Goal: Communication & Community: Ask a question

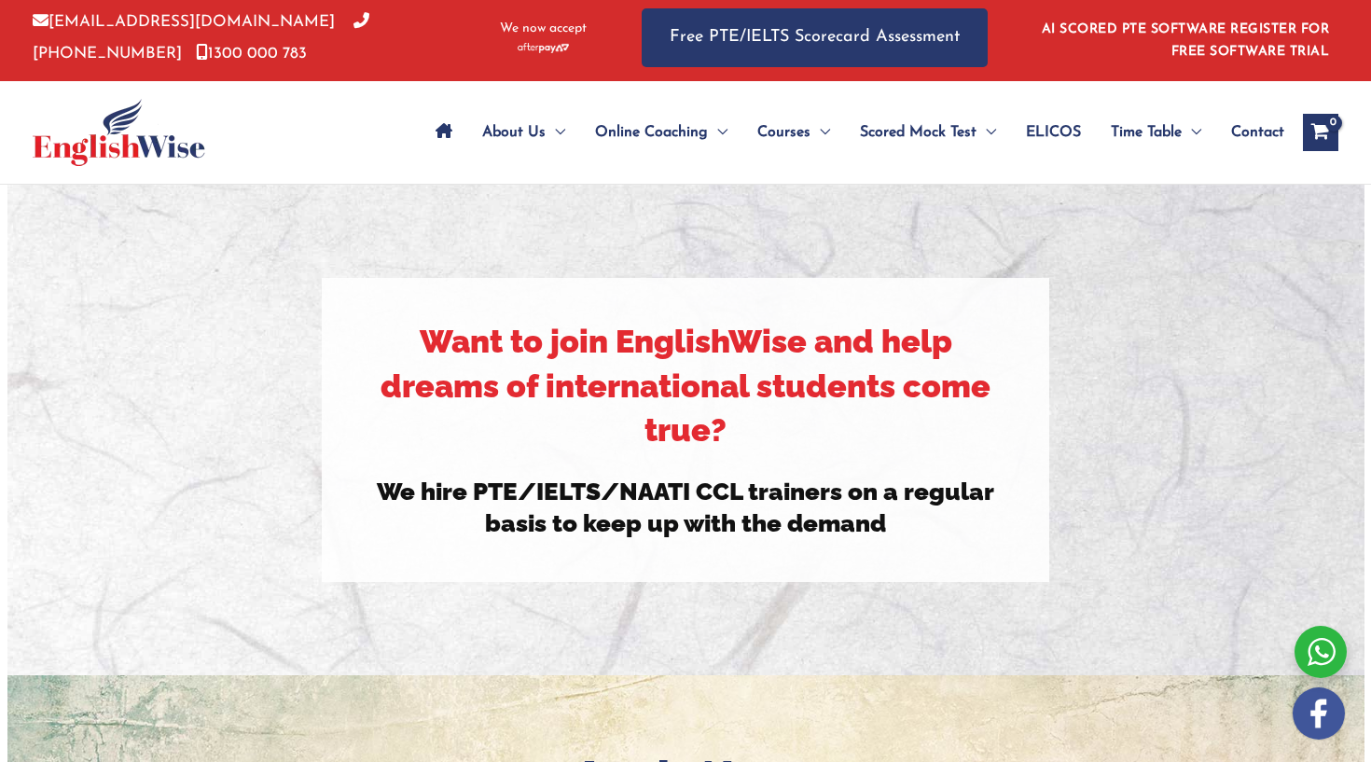
click at [1237, 132] on span "Contact" at bounding box center [1257, 132] width 53 height 65
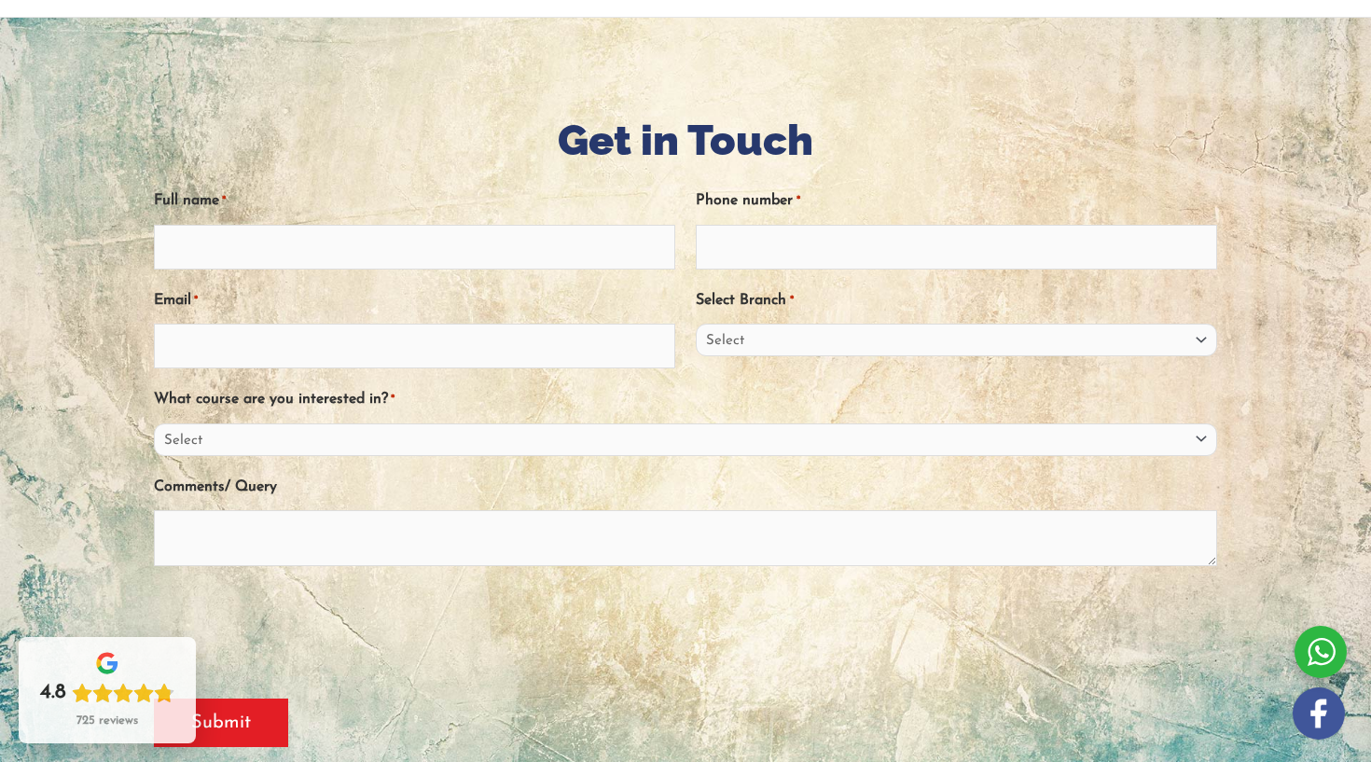
scroll to position [168, 0]
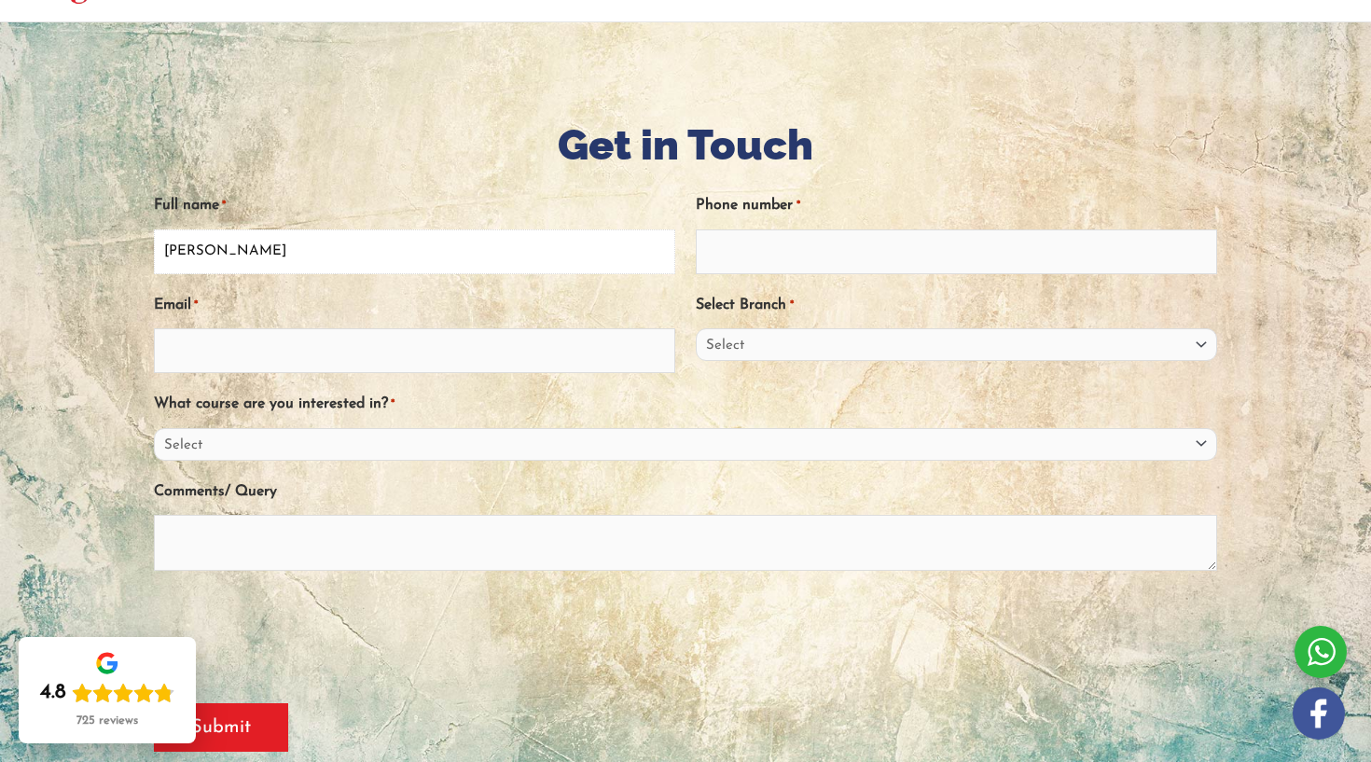
type input "[PERSON_NAME]"
type input "0406968219"
select select "[GEOGRAPHIC_DATA]"
type input "j"
type input "[EMAIL_ADDRESS][DOMAIN_NAME]"
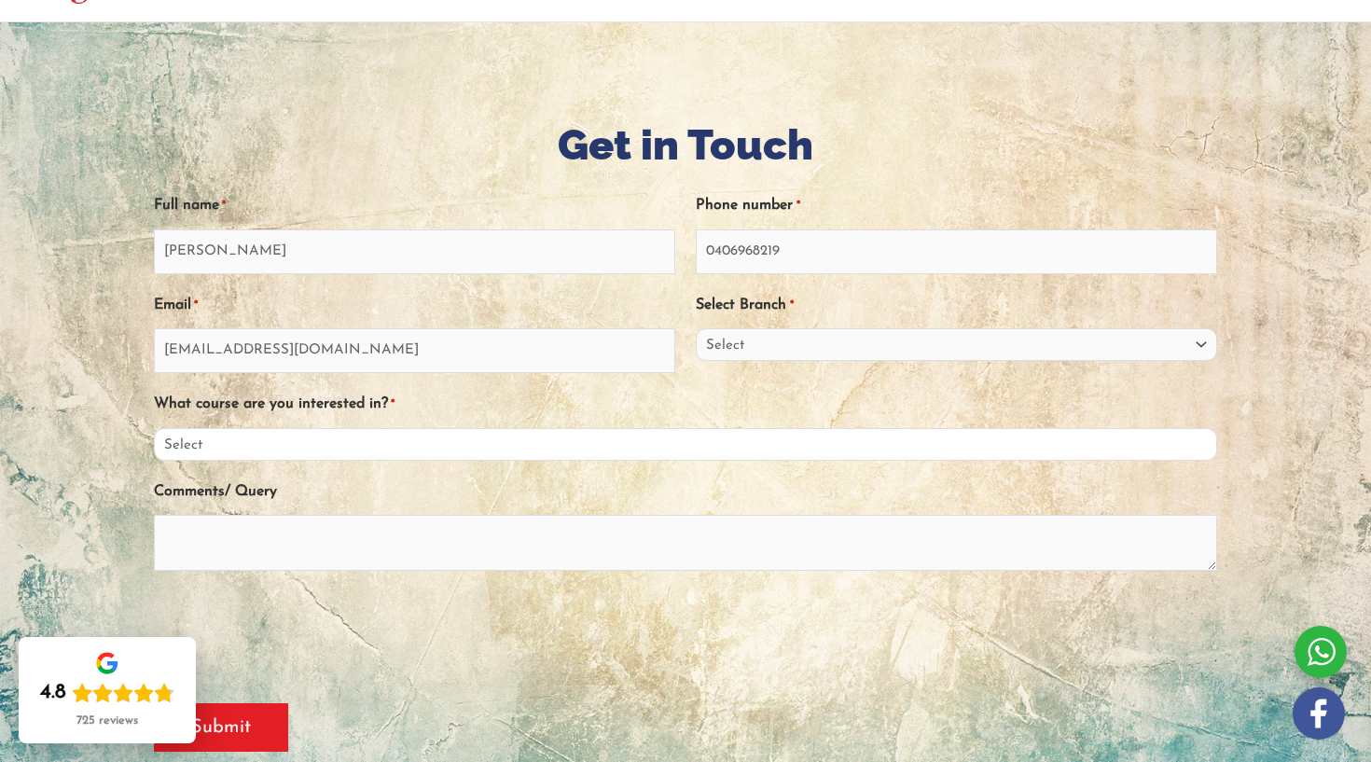
select select "PTE"
click at [321, 530] on textarea "Comments/ Query" at bounding box center [685, 543] width 1063 height 56
paste textarea "Hi Team, I hope this message finds you well. My name is [PERSON_NAME], and I ru…"
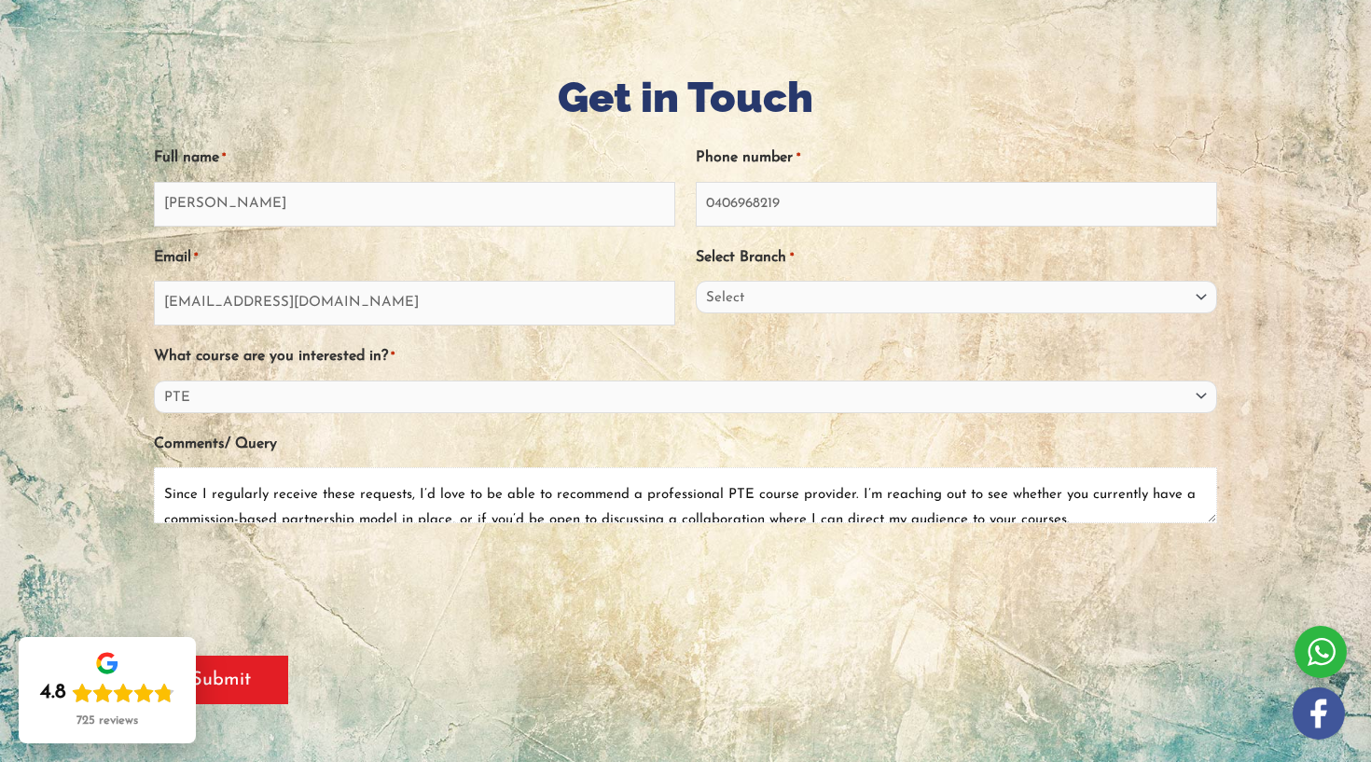
scroll to position [203, 0]
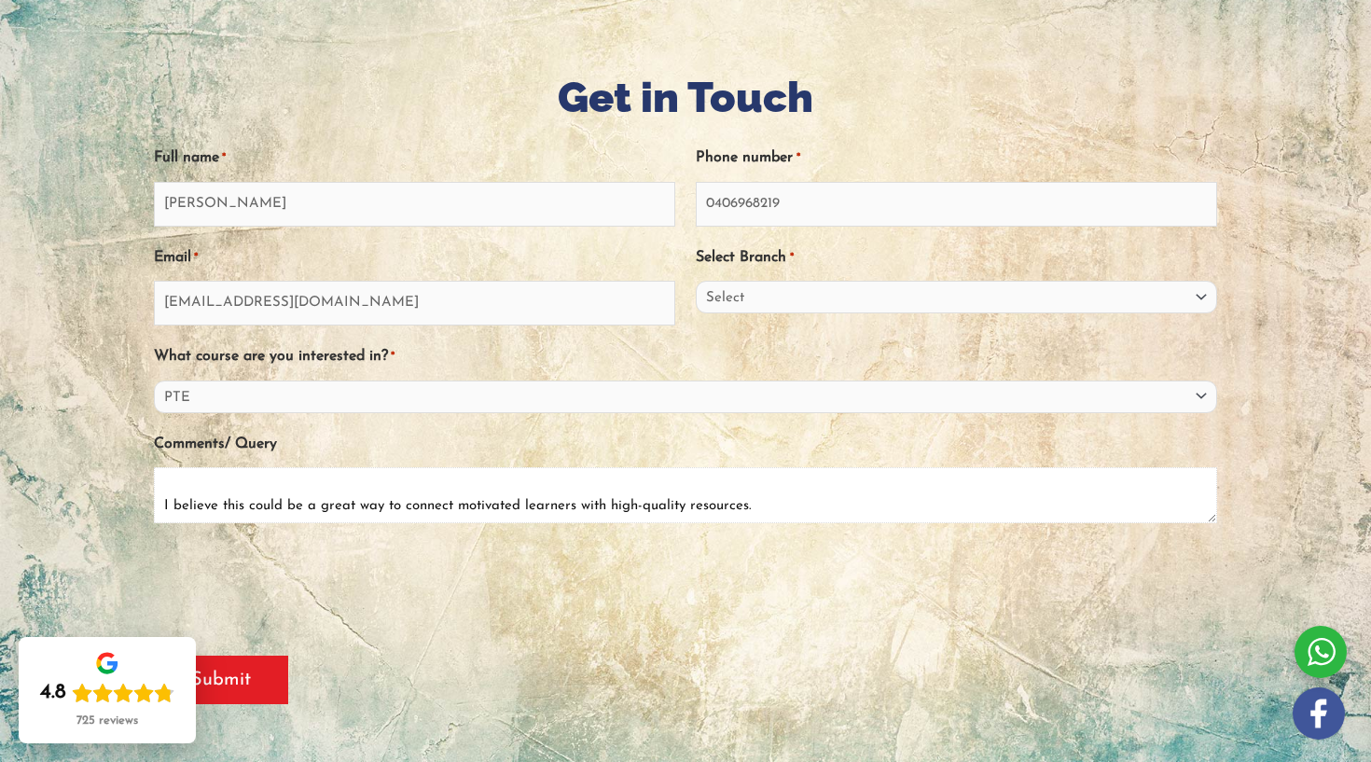
type textarea "Hi Team, I hope this message finds you well. My name is [PERSON_NAME], and I ru…"
click at [231, 680] on input "Submit" at bounding box center [221, 680] width 134 height 49
